Goal: Information Seeking & Learning: Learn about a topic

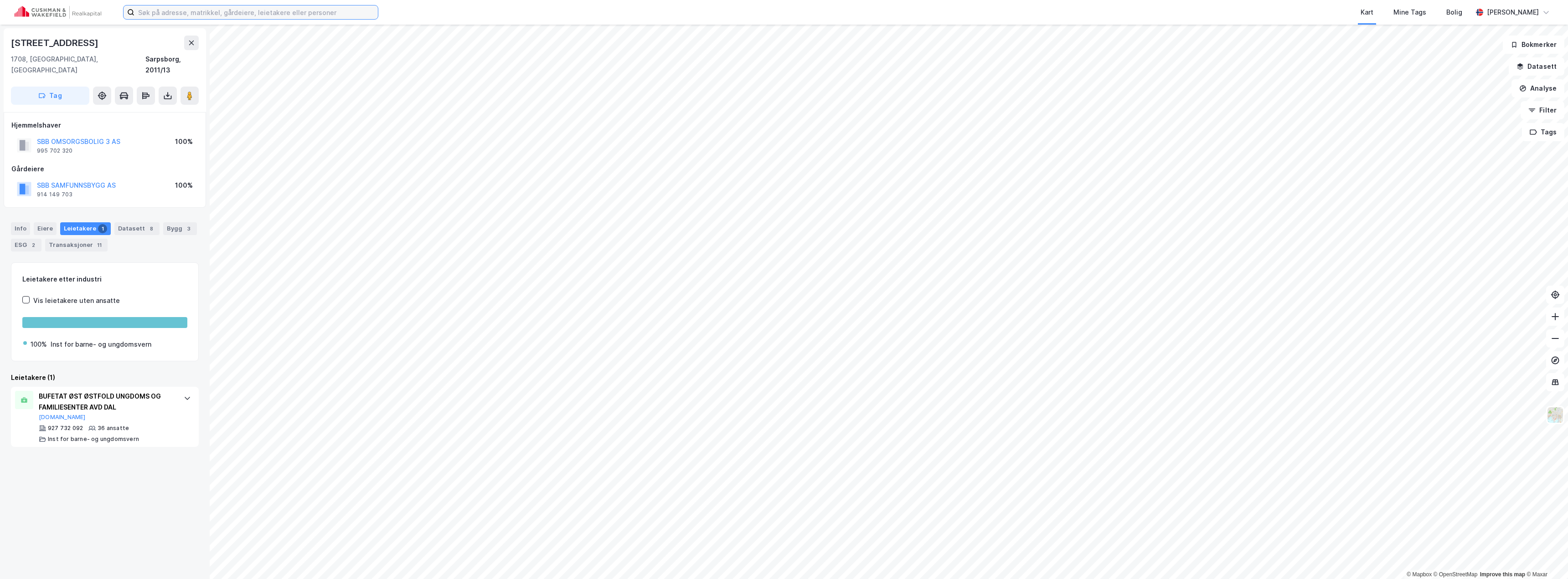
click at [191, 14] on input at bounding box center [256, 13] width 243 height 14
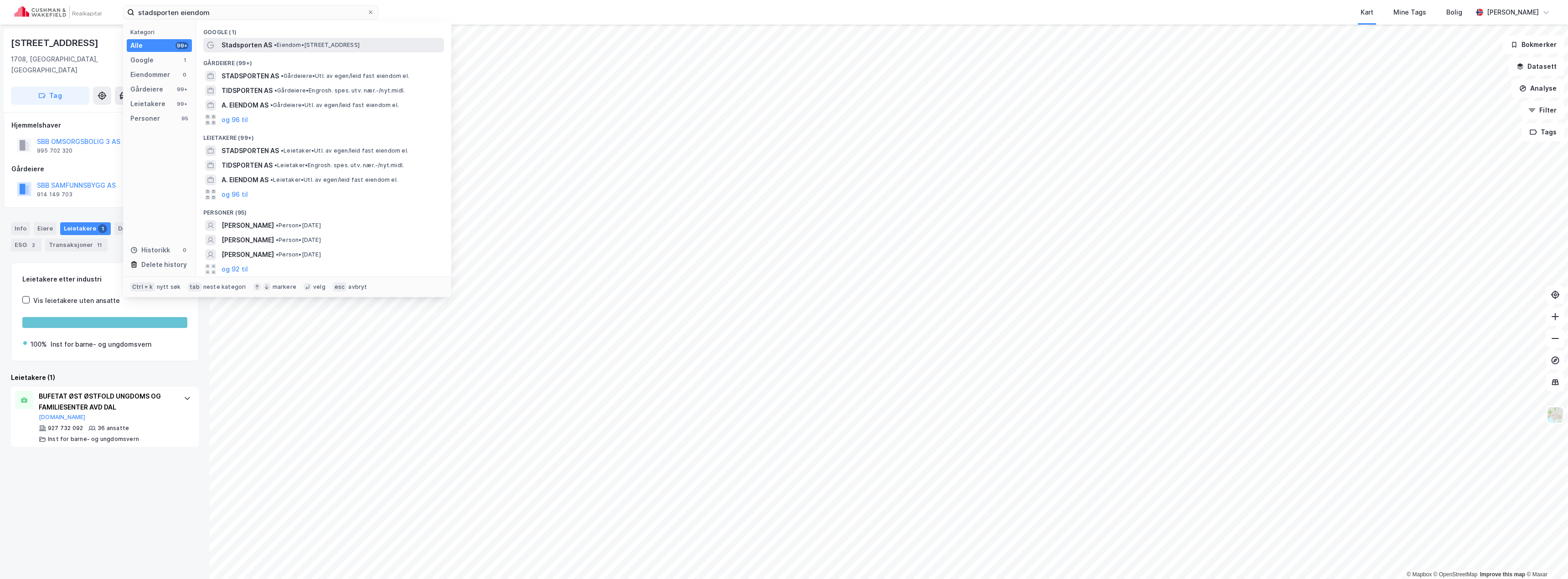
click at [253, 43] on span "Stadsporten AS" at bounding box center [247, 45] width 50 height 11
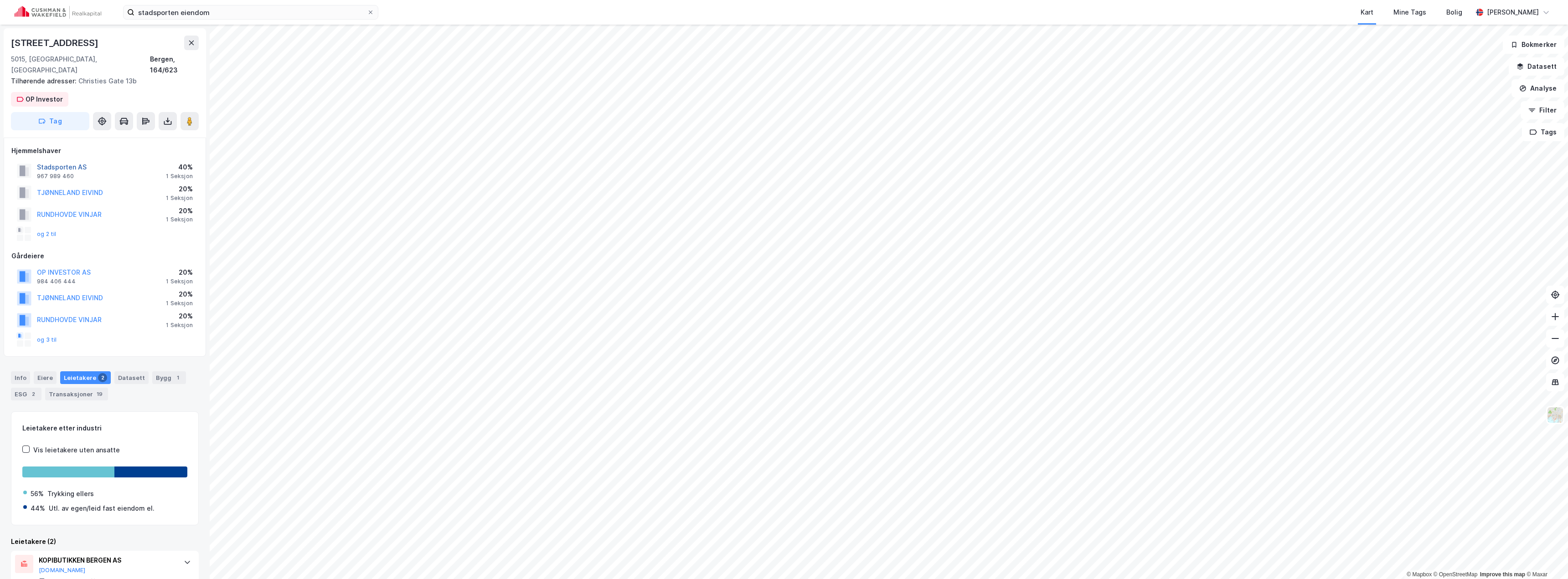
click at [0, 0] on button "Stadsporten AS" at bounding box center [0, 0] width 0 height 0
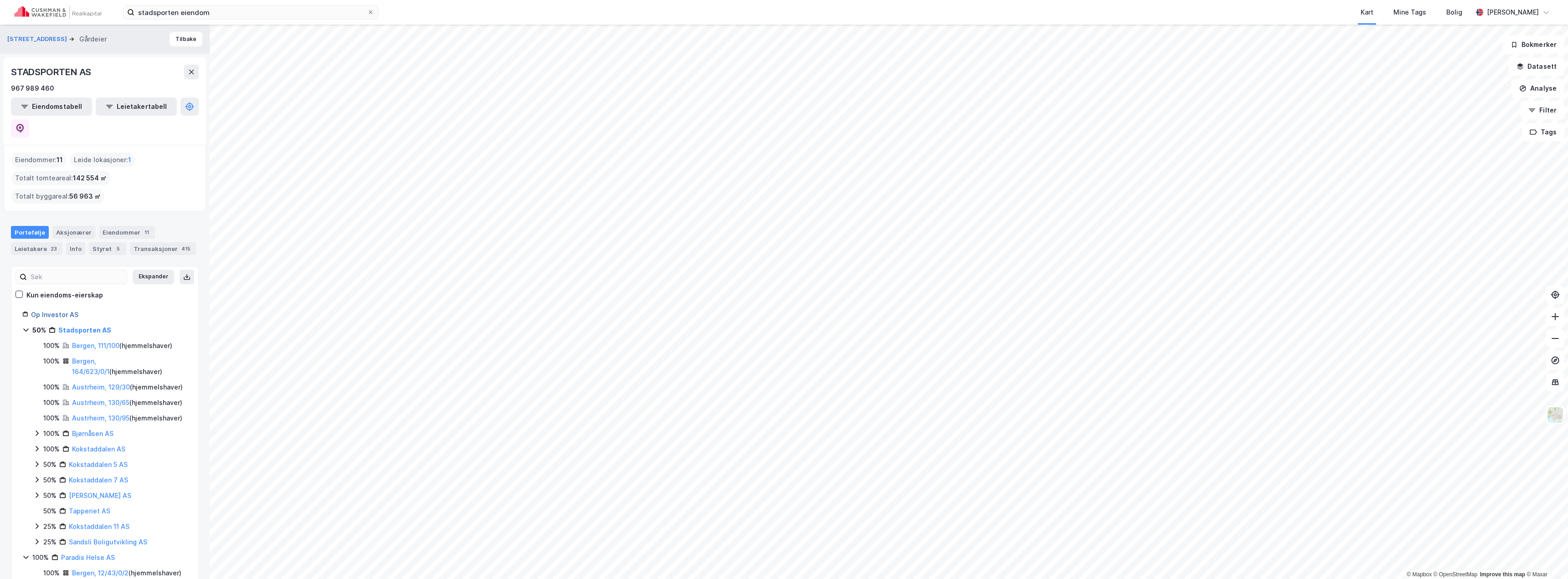
click at [44, 310] on link "Op Investor AS" at bounding box center [55, 314] width 48 height 8
click at [152, 11] on input "stadsporten eiendom" at bounding box center [250, 13] width 232 height 14
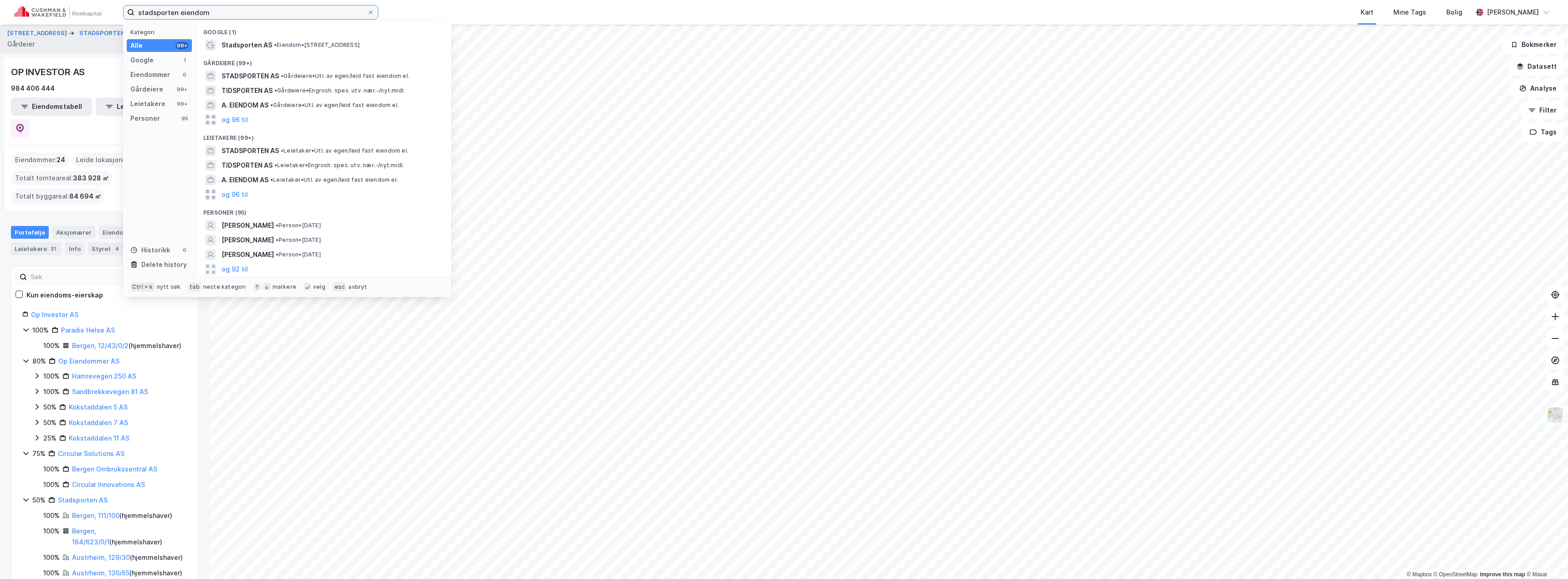
click at [152, 11] on input "stadsporten eiendom" at bounding box center [250, 13] width 232 height 14
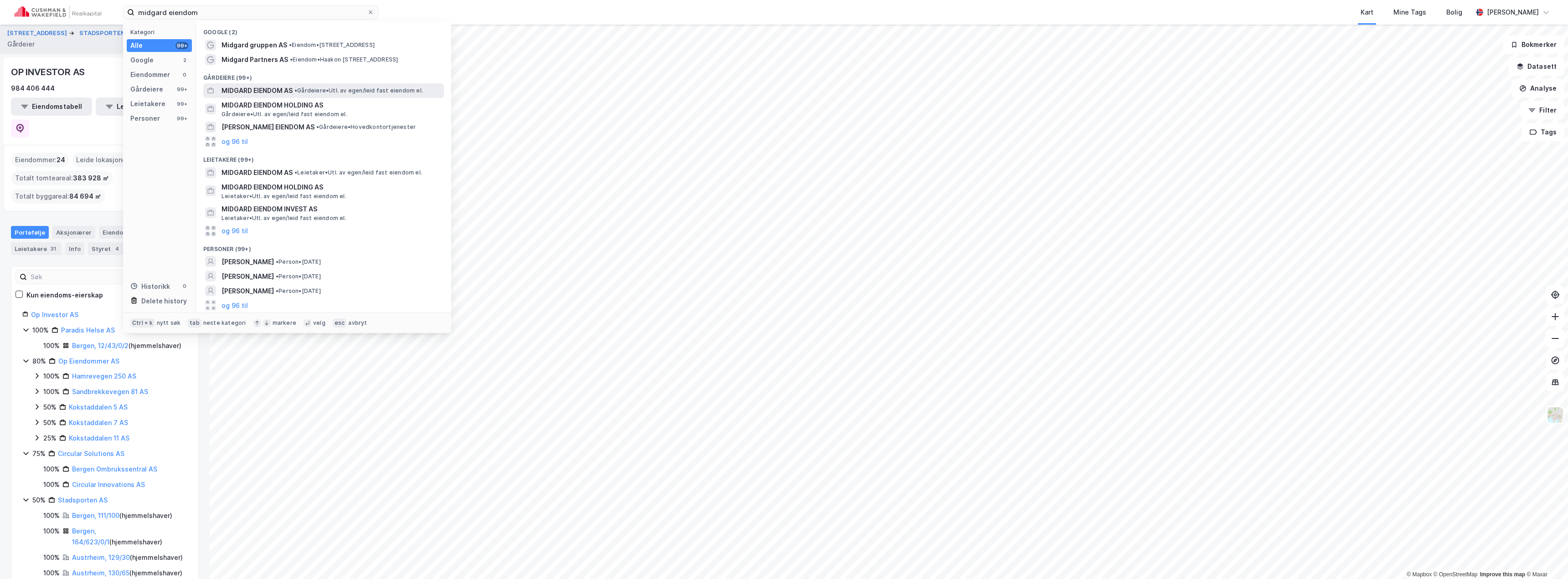
click at [255, 87] on span "MIDGARD EIENDOM AS" at bounding box center [257, 91] width 71 height 11
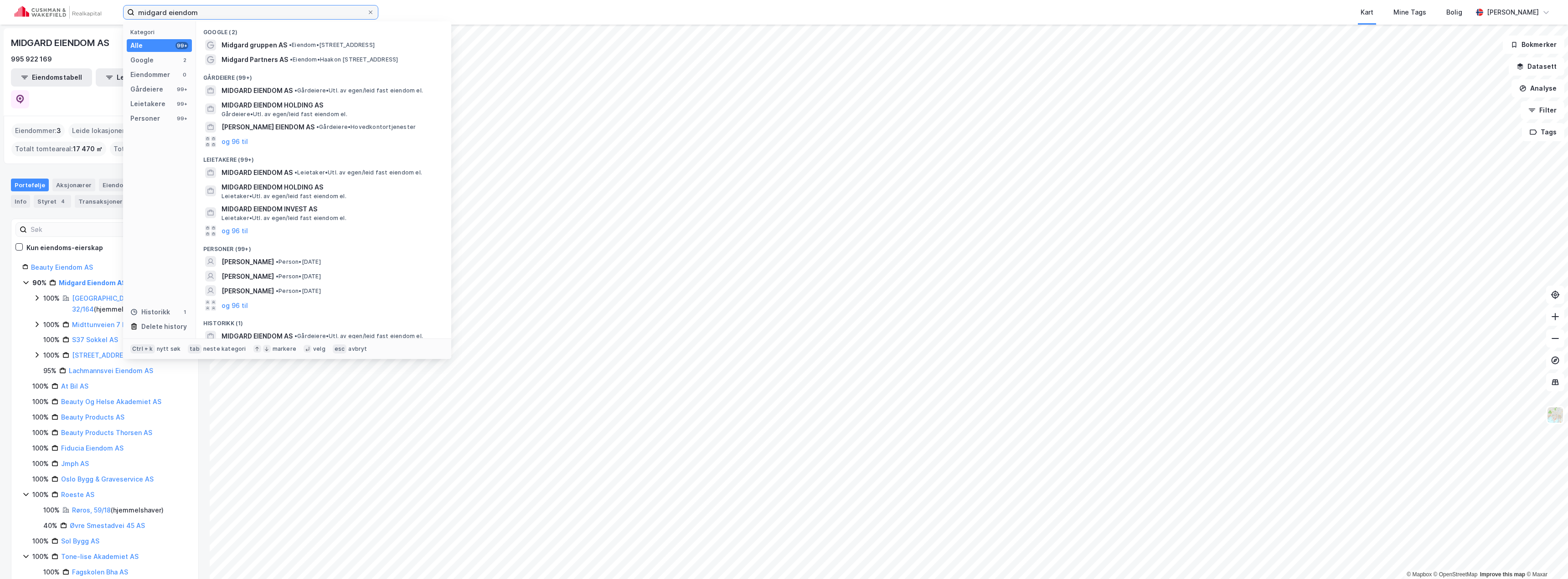
click at [177, 11] on input "midgard eiendom" at bounding box center [250, 13] width 232 height 14
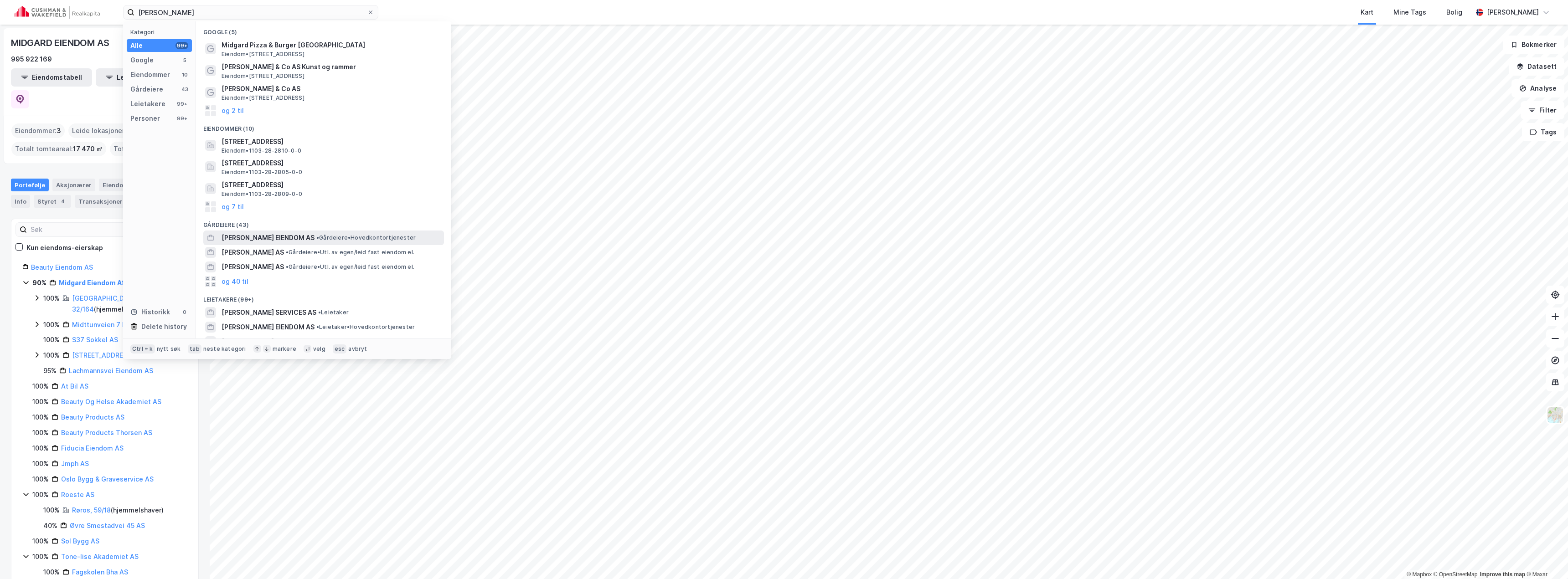
click at [289, 240] on span "[PERSON_NAME] EIENDOM AS" at bounding box center [268, 238] width 93 height 11
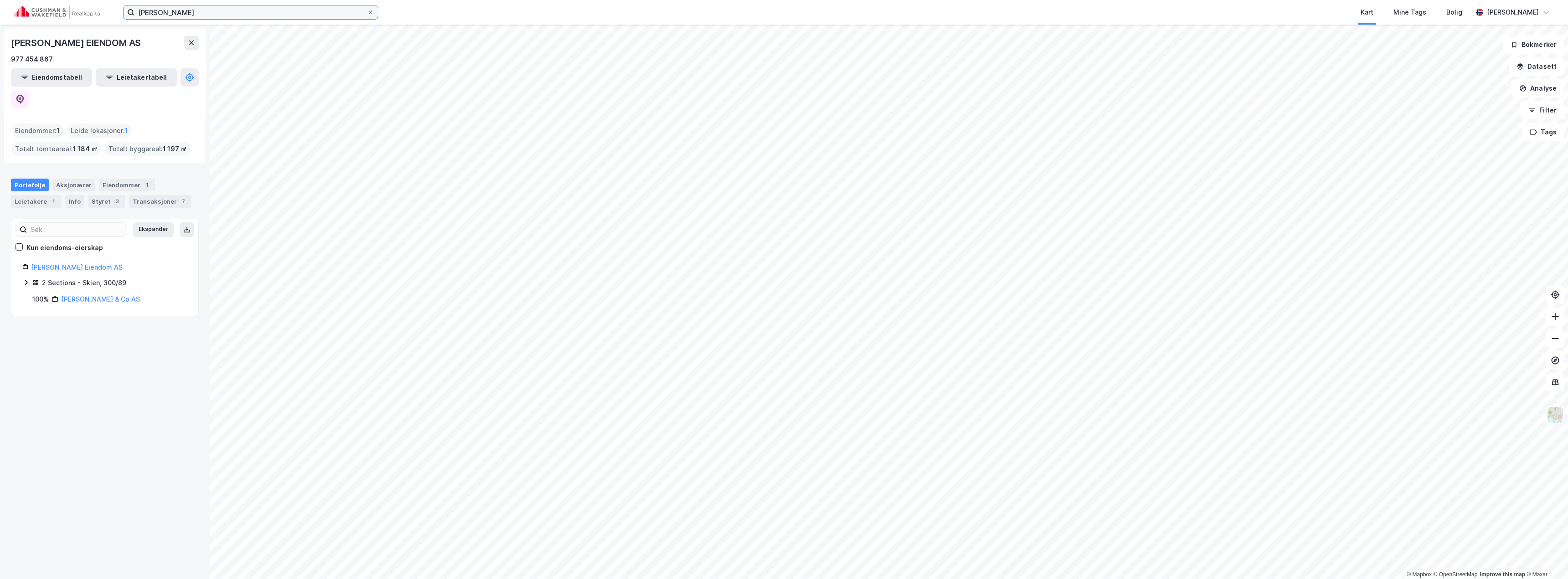
click at [168, 15] on input "[PERSON_NAME]" at bounding box center [250, 13] width 232 height 14
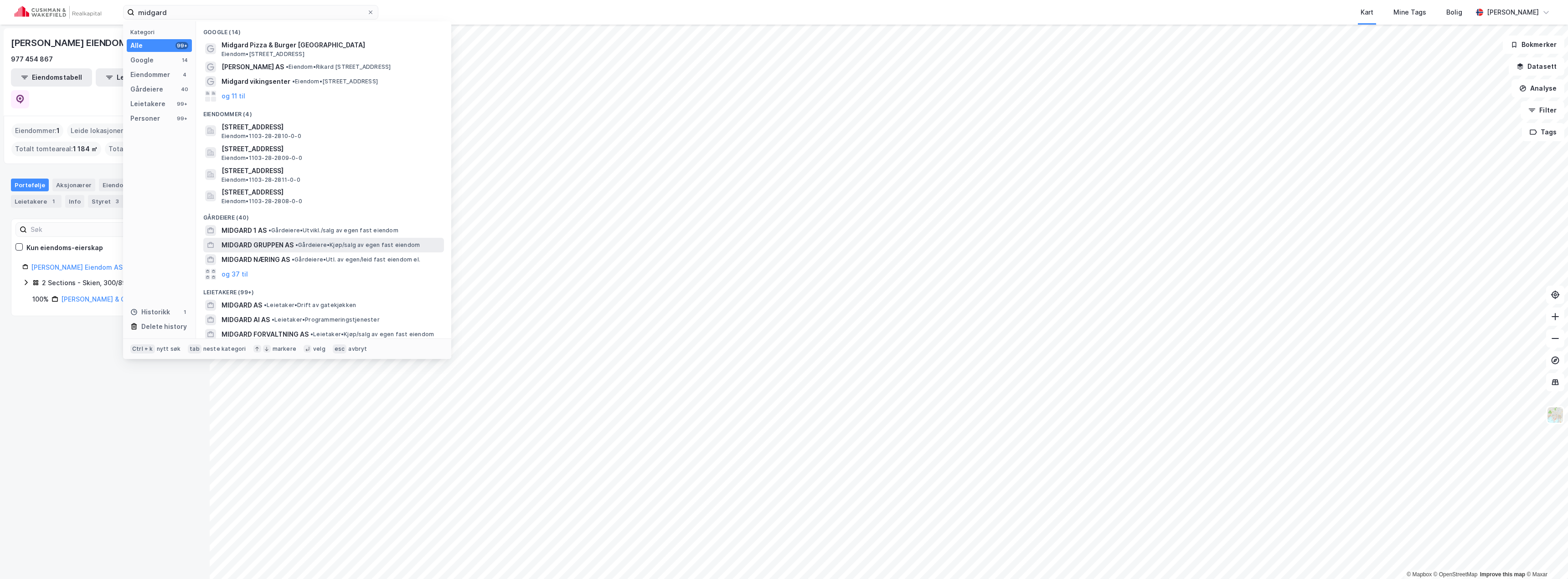
click at [290, 241] on span "MIDGARD GRUPPEN AS" at bounding box center [257, 245] width 72 height 11
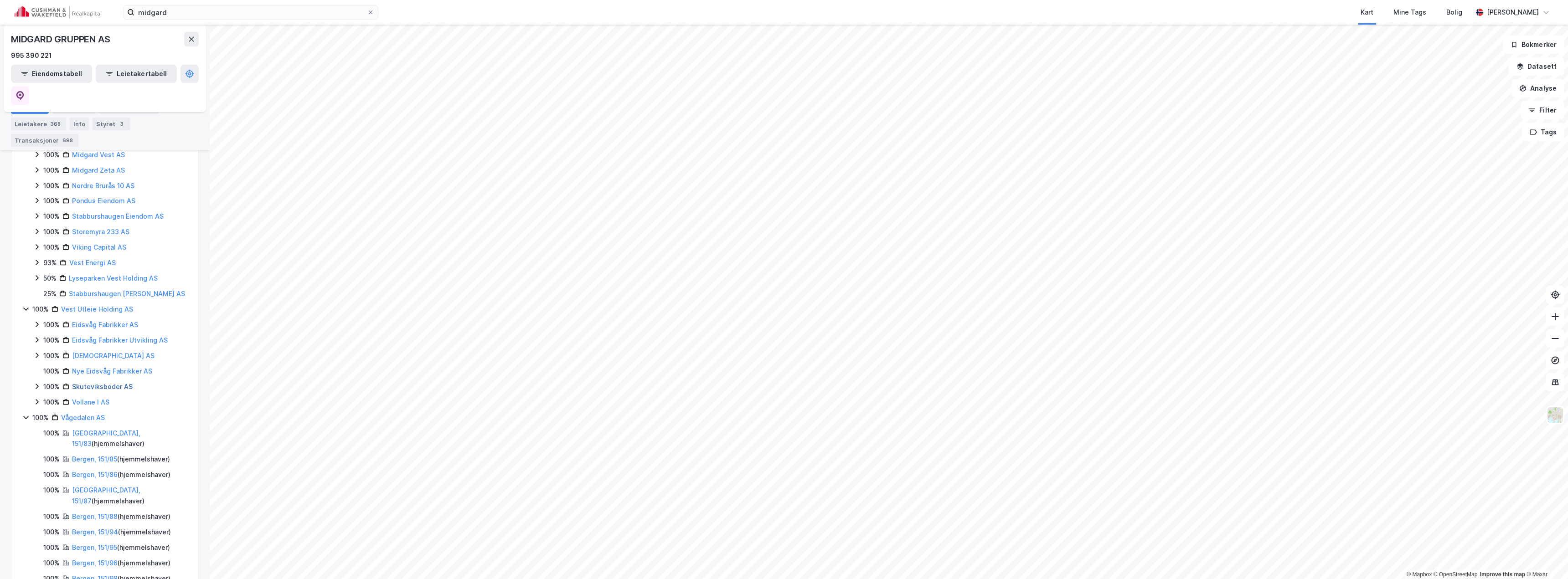
scroll to position [455, 0]
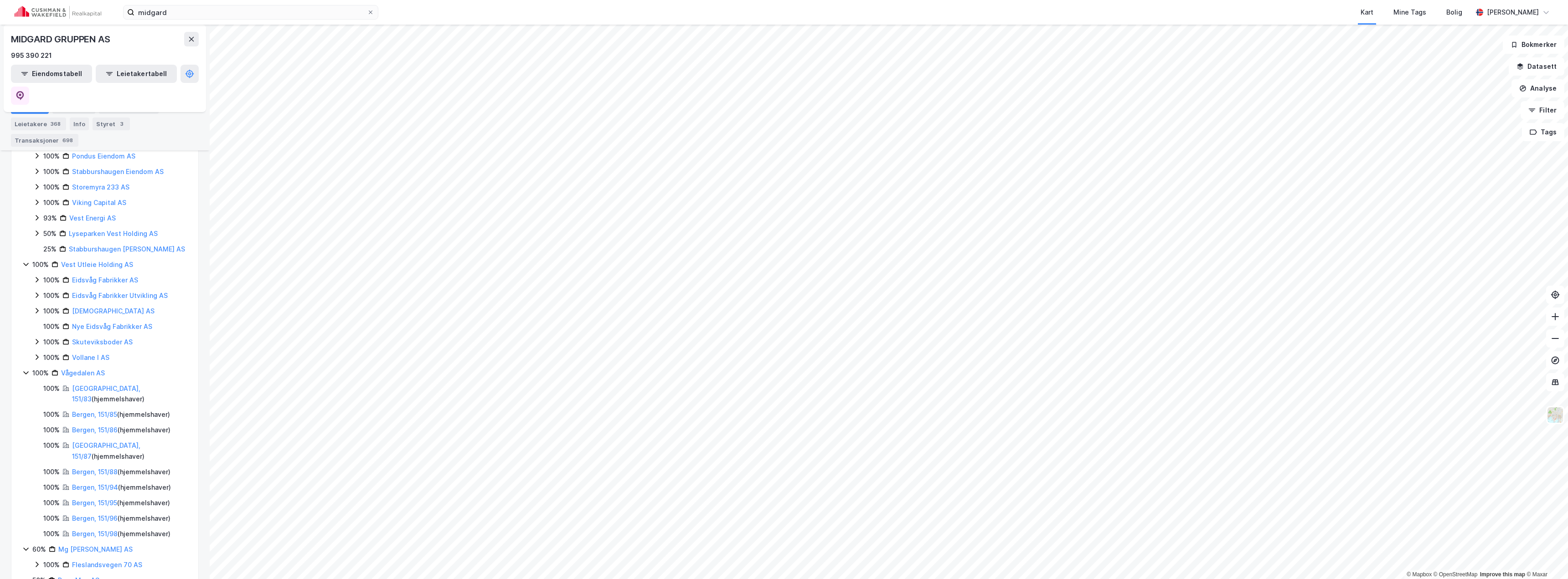
click at [24, 103] on div "Portefølje" at bounding box center [30, 108] width 38 height 13
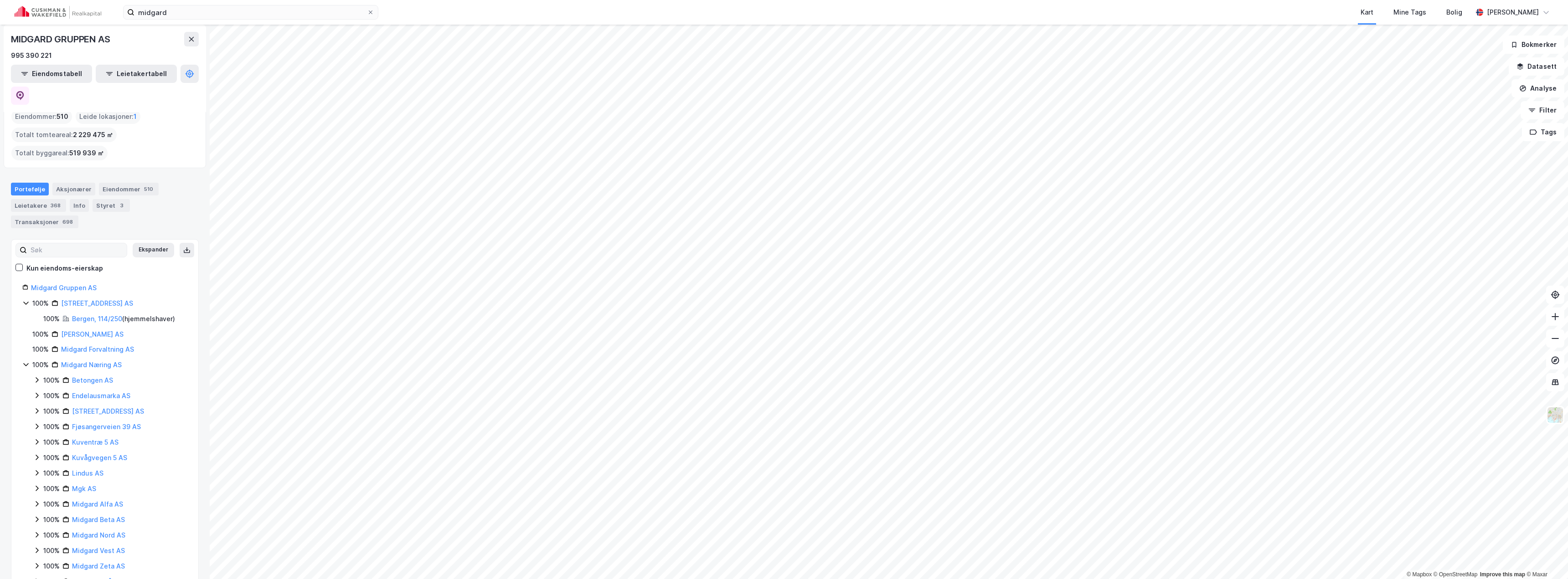
scroll to position [0, 0]
click at [121, 197] on div "Eiendommer 510" at bounding box center [128, 203] width 59 height 13
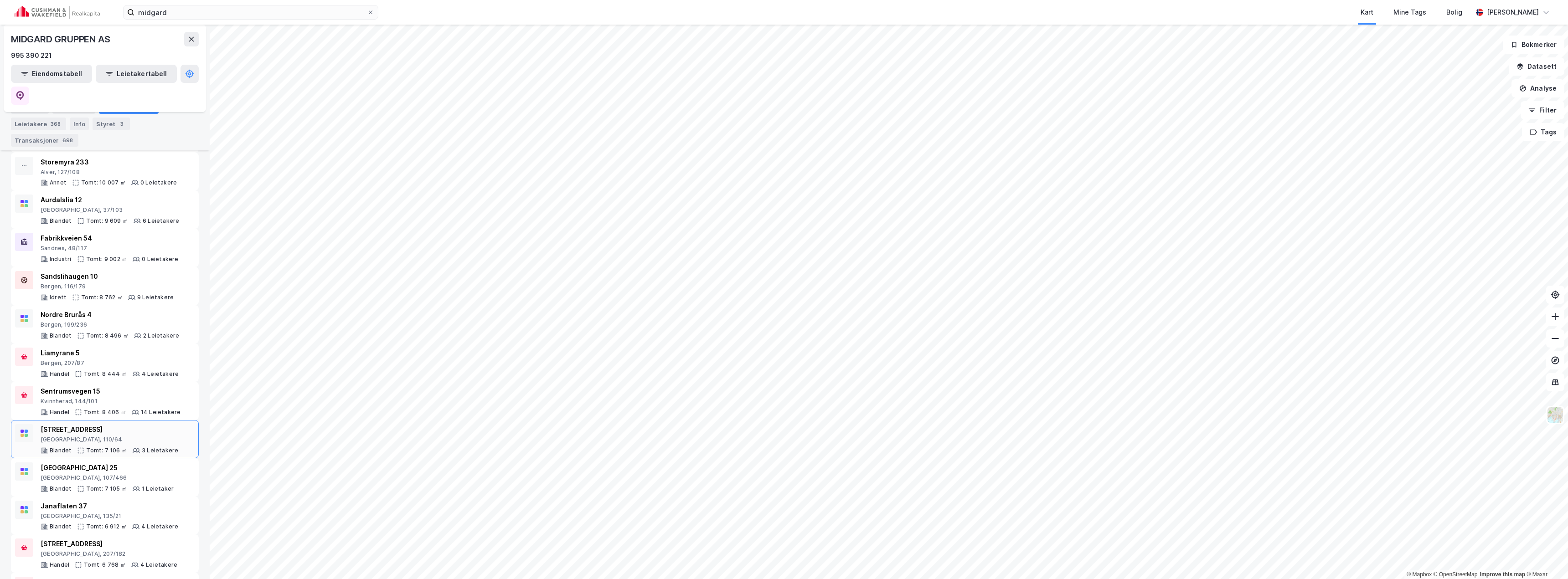
scroll to position [1614, 0]
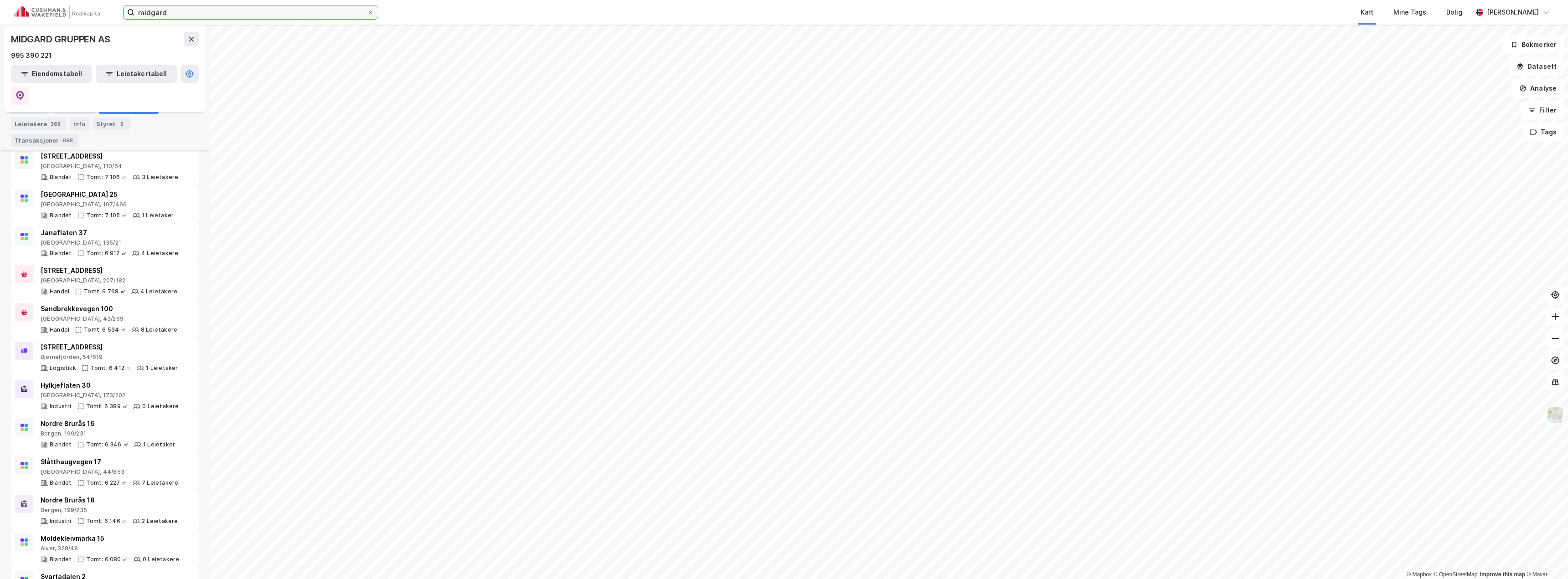
click at [155, 8] on input "midgard" at bounding box center [250, 13] width 232 height 14
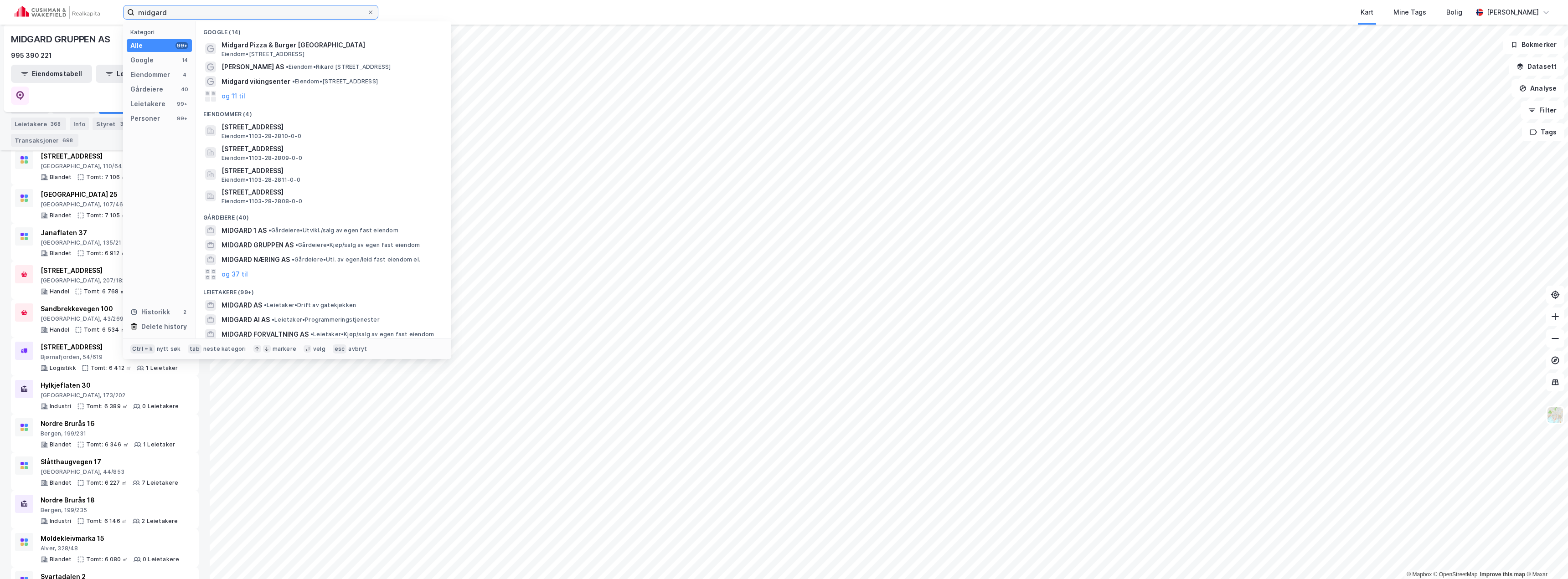
click at [155, 8] on input "midgard" at bounding box center [250, 13] width 232 height 14
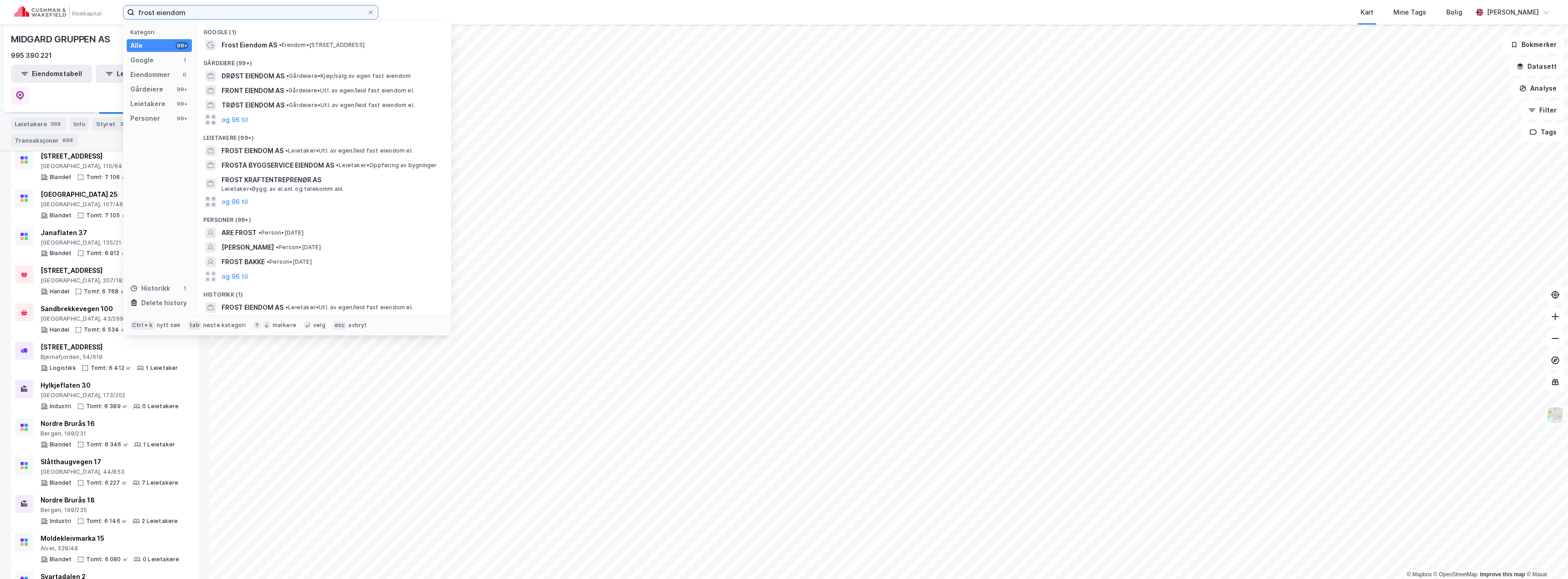
drag, startPoint x: 200, startPoint y: 6, endPoint x: 153, endPoint y: 10, distance: 47.2
click at [153, 10] on input "frost eiendom" at bounding box center [250, 13] width 232 height 14
click at [241, 43] on span "Frost Eiendom AS" at bounding box center [250, 45] width 56 height 11
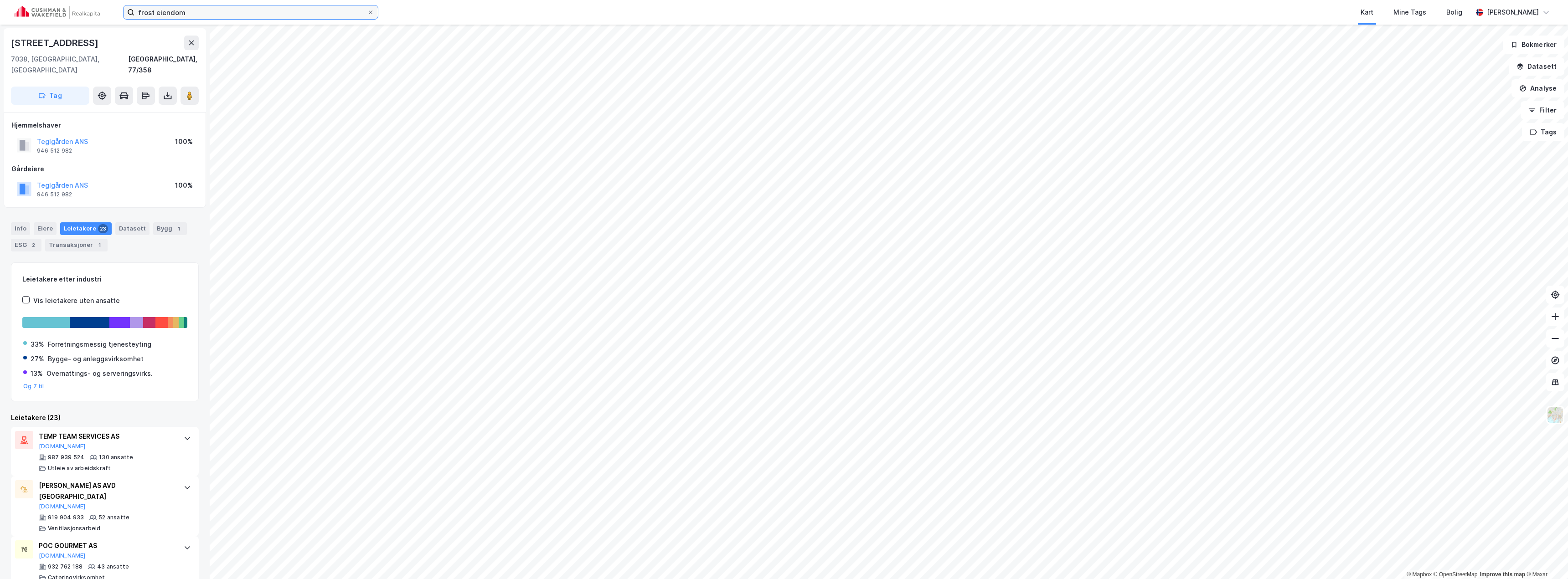
click at [196, 13] on input "frost eiendom" at bounding box center [250, 13] width 232 height 14
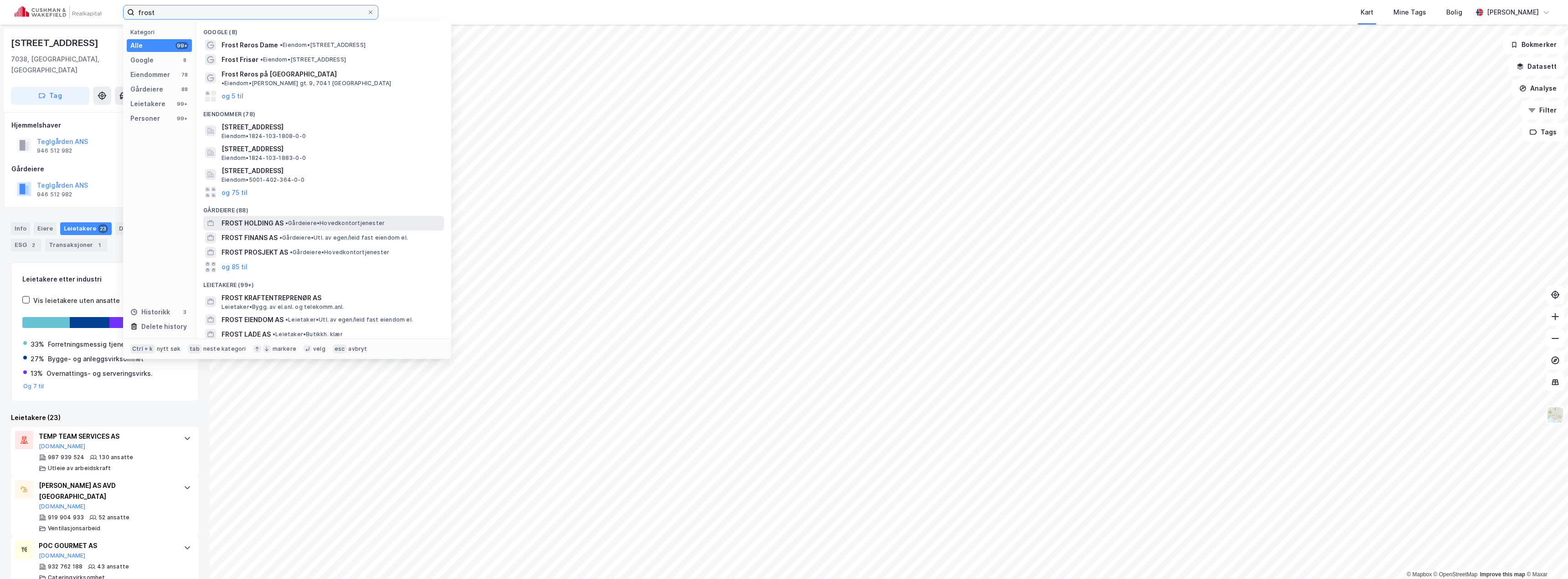
type input "frost"
click at [275, 218] on span "FROST HOLDING AS" at bounding box center [252, 224] width 62 height 11
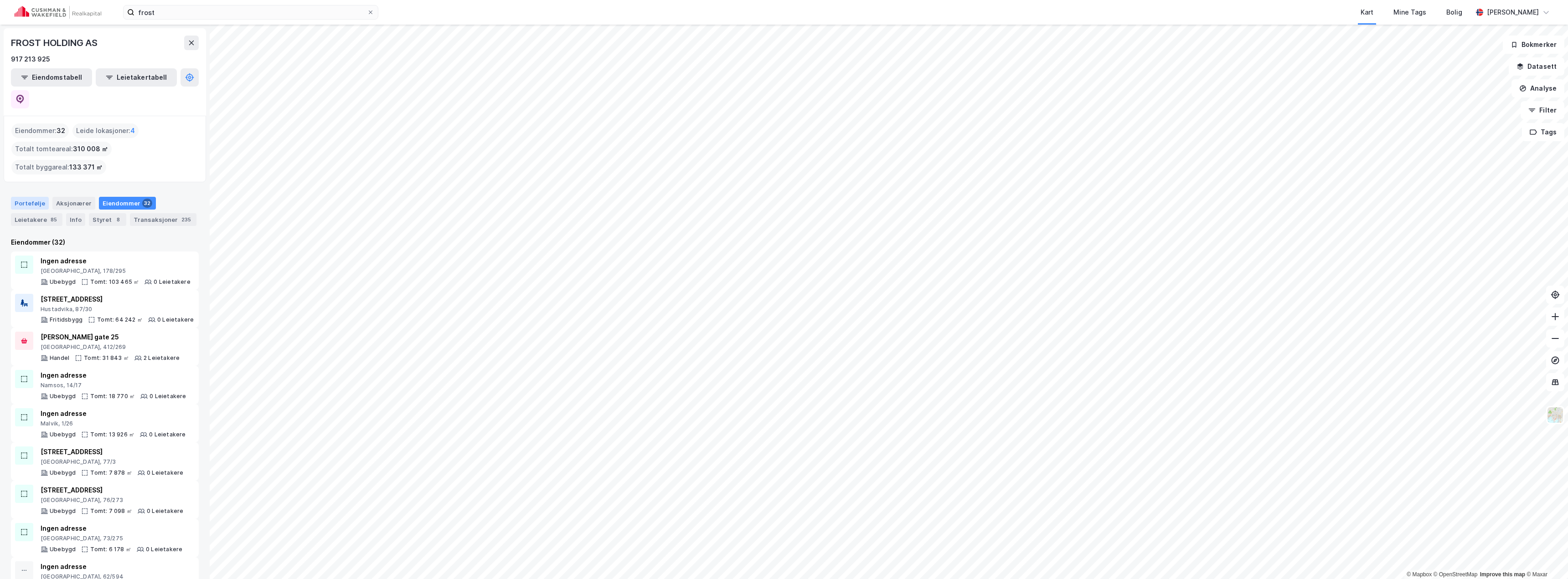
click at [23, 197] on div "Portefølje" at bounding box center [30, 203] width 38 height 13
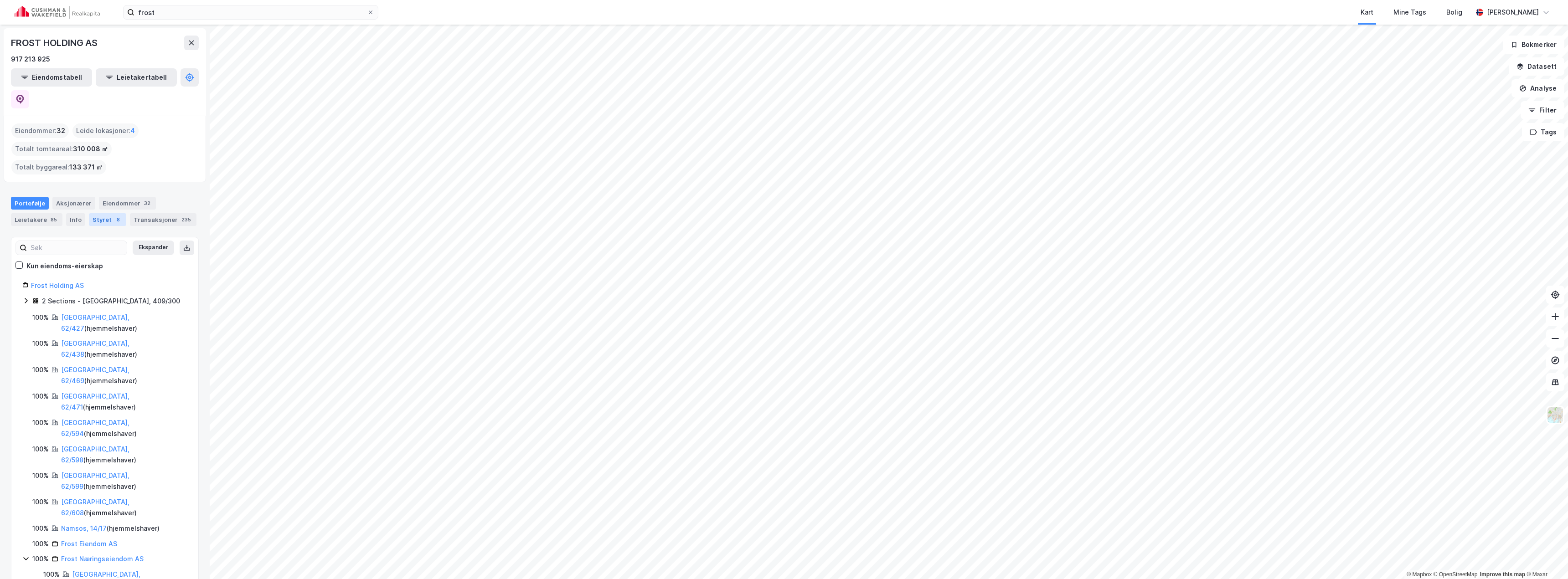
click at [104, 213] on div "Styret 8" at bounding box center [107, 220] width 37 height 13
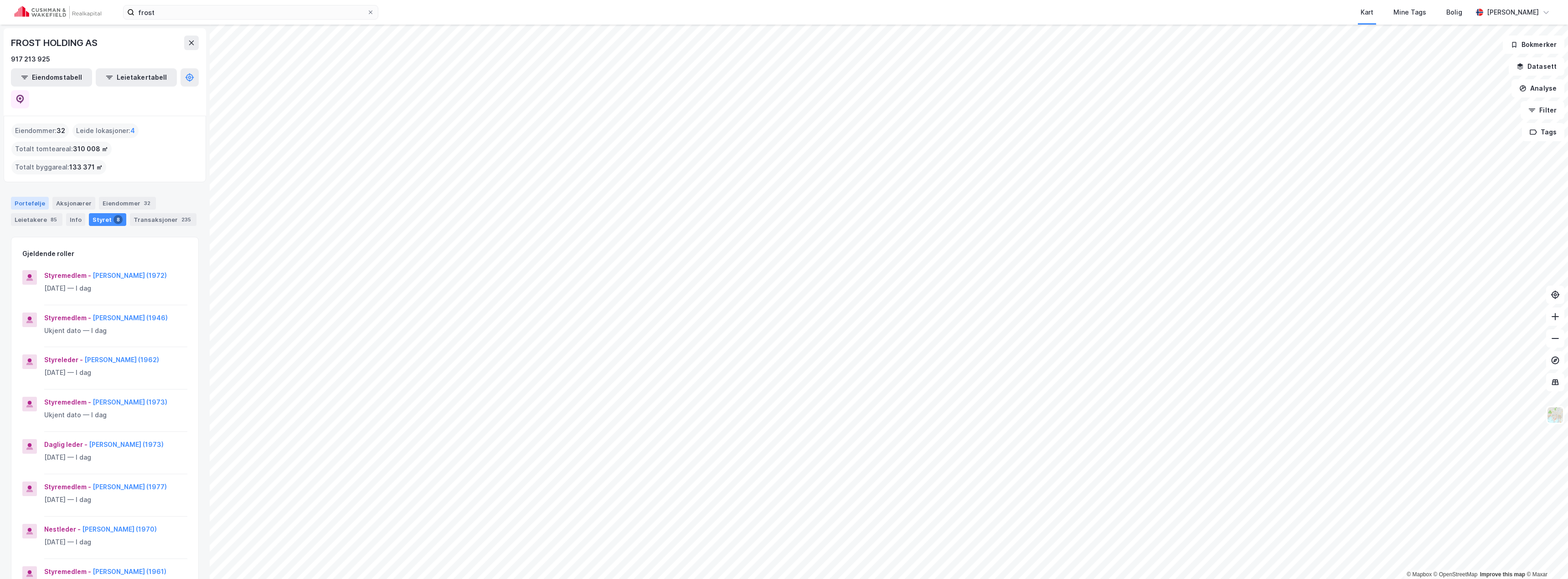
click at [28, 197] on div "Portefølje" at bounding box center [30, 203] width 38 height 13
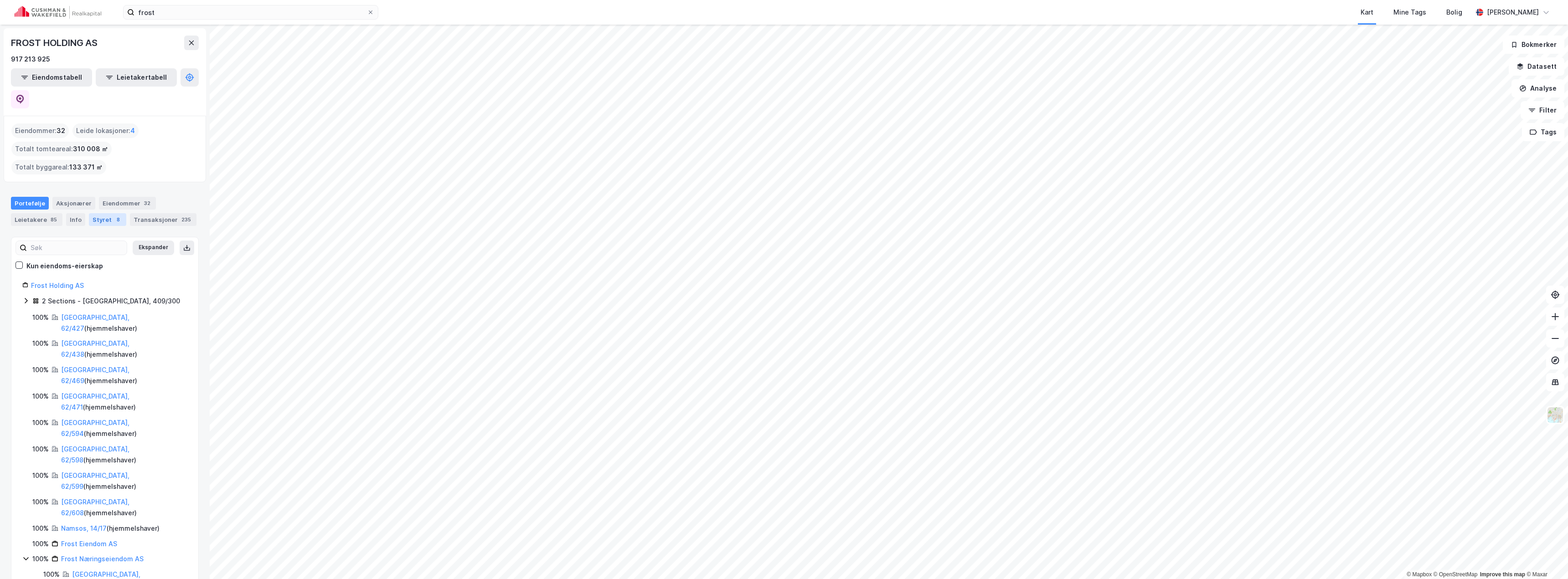
click at [93, 213] on div "Styret 8" at bounding box center [107, 220] width 37 height 13
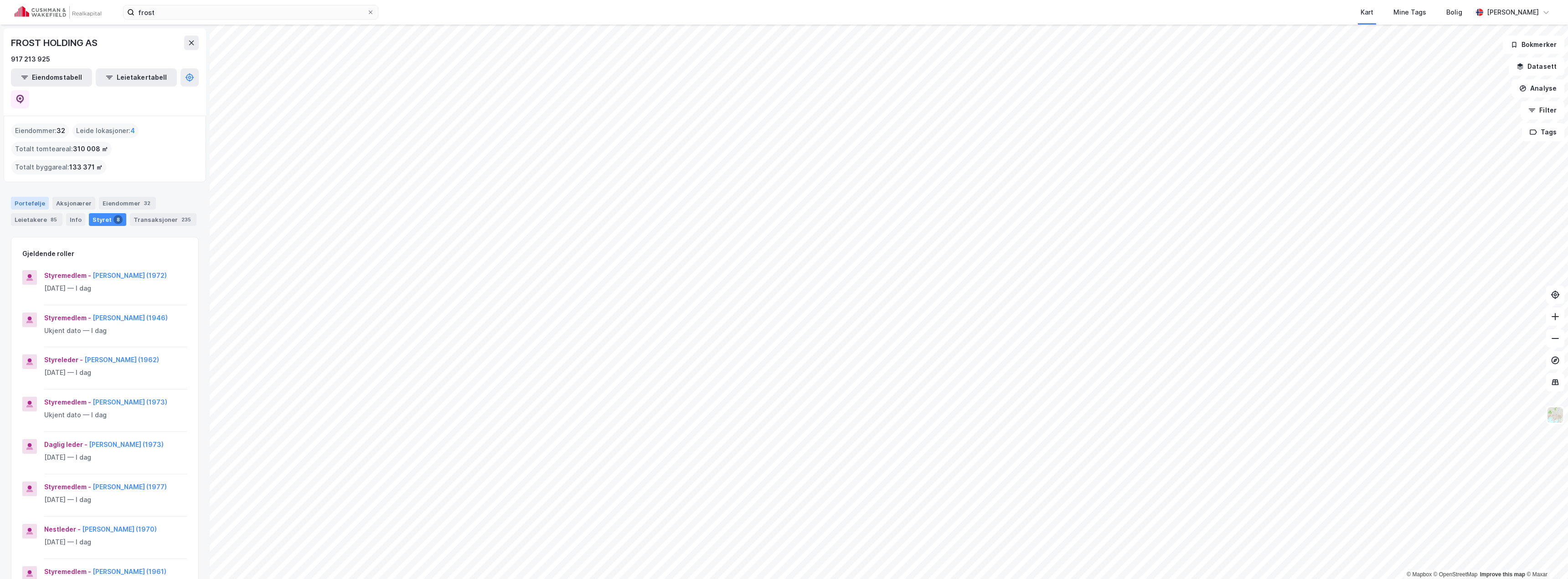
click at [25, 197] on div "Portefølje" at bounding box center [30, 203] width 38 height 13
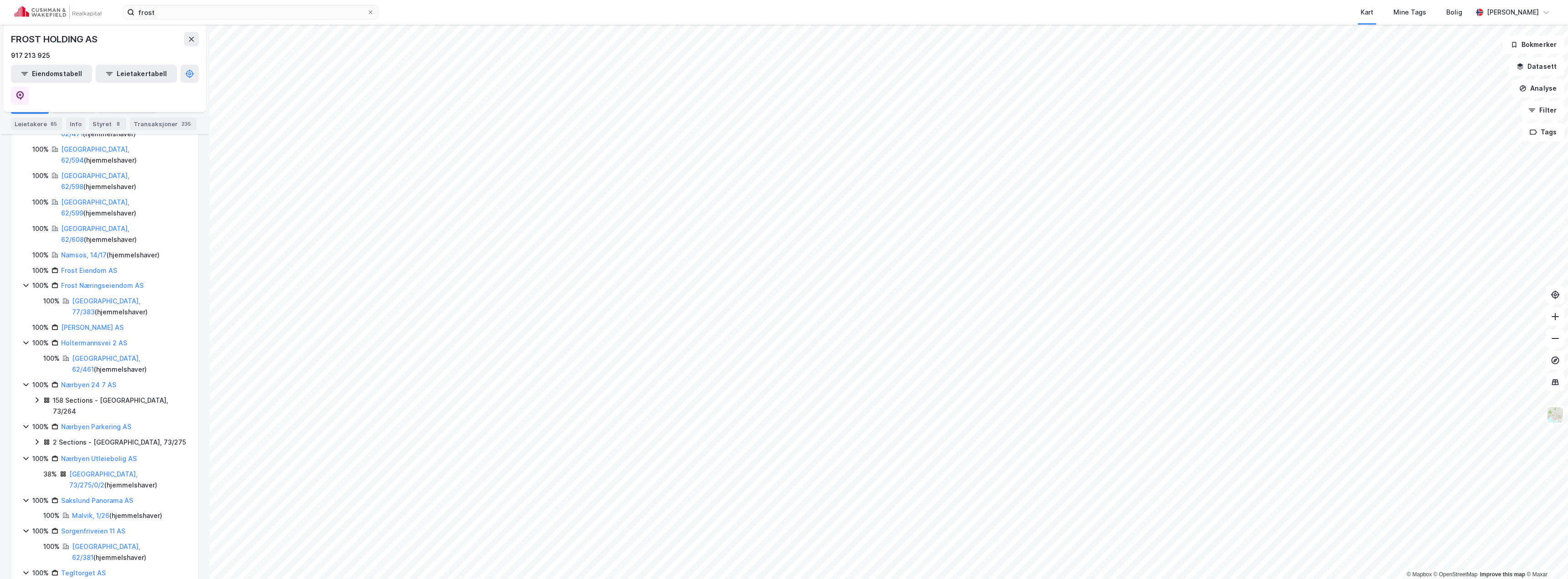
scroll to position [399, 0]
